Goal: Check status: Check status

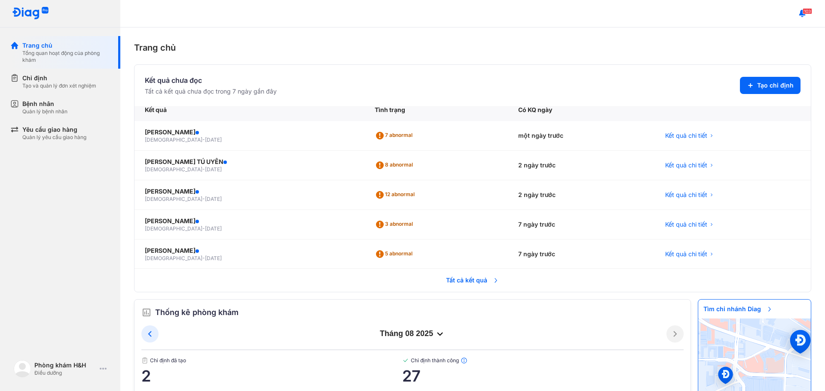
click at [466, 279] on span "Tất cả kết quả" at bounding box center [473, 280] width 64 height 19
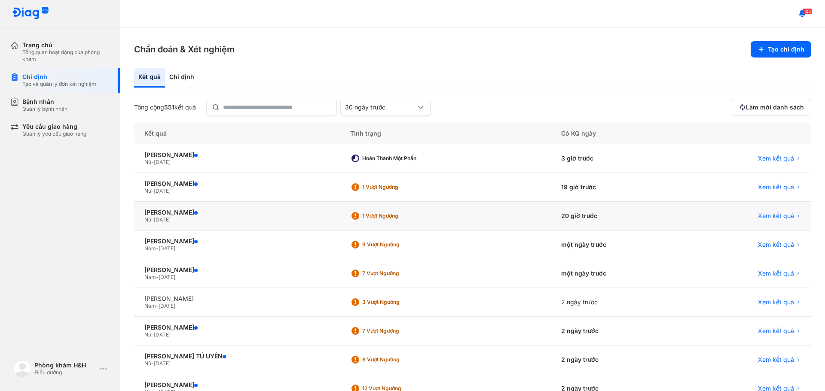
click at [385, 221] on div "1 Vượt ngưỡng" at bounding box center [392, 216] width 84 height 13
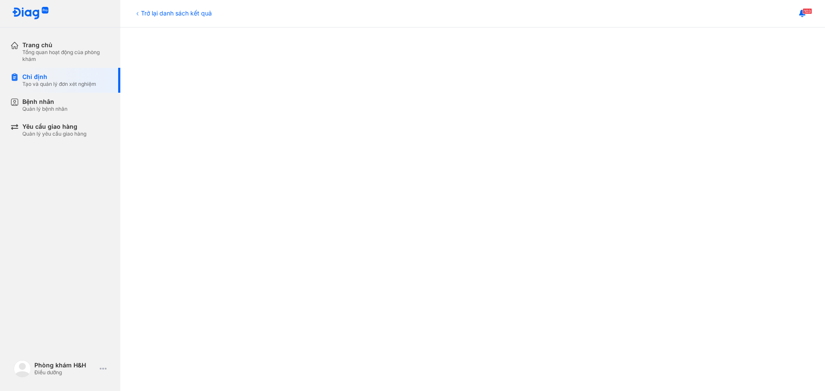
click at [189, 216] on div at bounding box center [473, 266] width 670 height 660
click at [164, 159] on div at bounding box center [473, 309] width 670 height 660
